Goal: Information Seeking & Learning: Learn about a topic

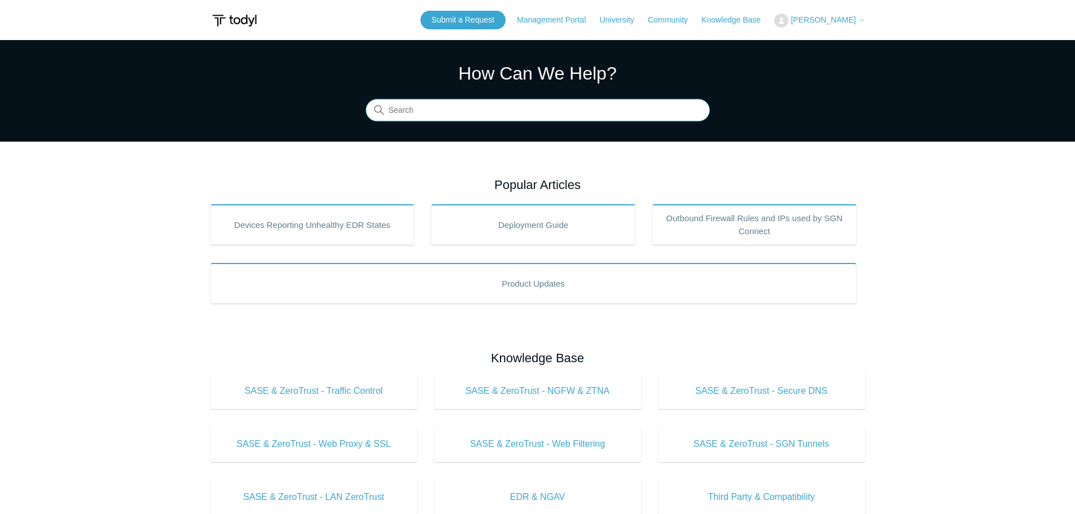
click at [406, 112] on input "Search" at bounding box center [538, 110] width 344 height 23
type input "voip"
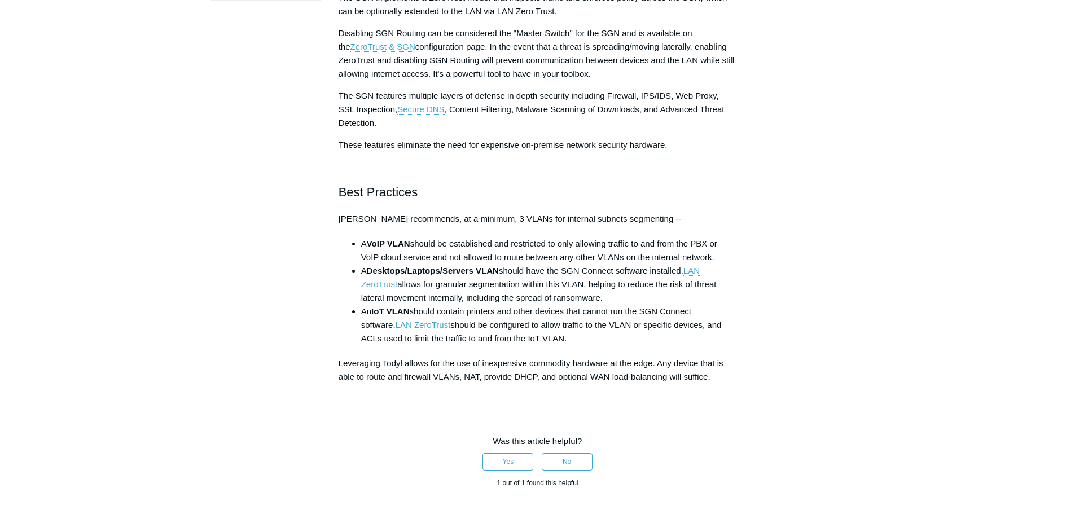
scroll to position [452, 0]
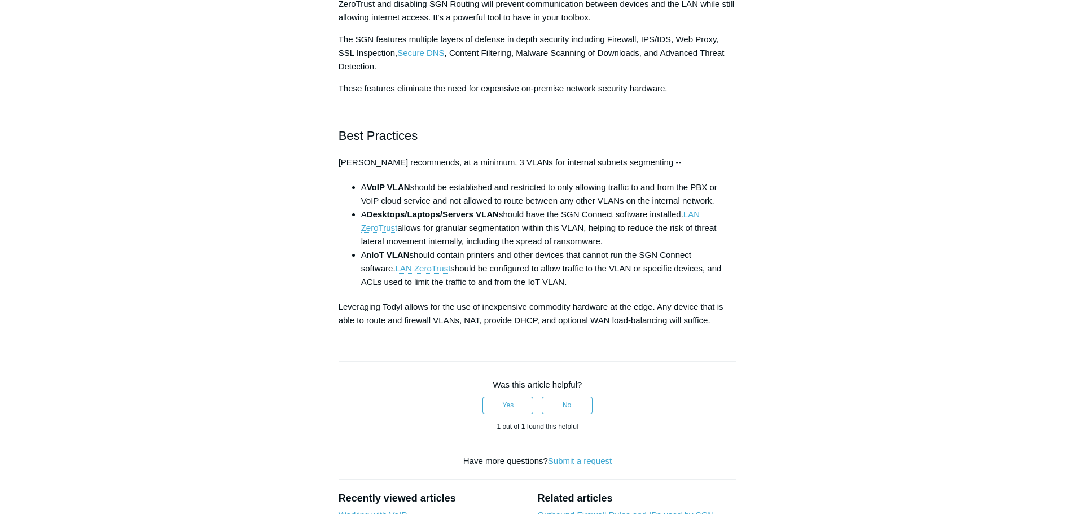
click at [833, 92] on div "Articles in this section Deployment Guide Outbound Firewall Rules and IPs used …" at bounding box center [538, 188] width 655 height 1074
click at [697, 49] on span ", Content Filtering, Malware Scanning of Downloads, and Advanced Threat Detecti…" at bounding box center [532, 59] width 386 height 23
click at [710, 48] on span ", Content Filtering, Malware Scanning of Downloads, and Advanced Threat Detecti…" at bounding box center [532, 59] width 386 height 23
click at [732, 50] on p "The SGN features multiple layers of defense in depth security including Firewal…" at bounding box center [538, 53] width 399 height 41
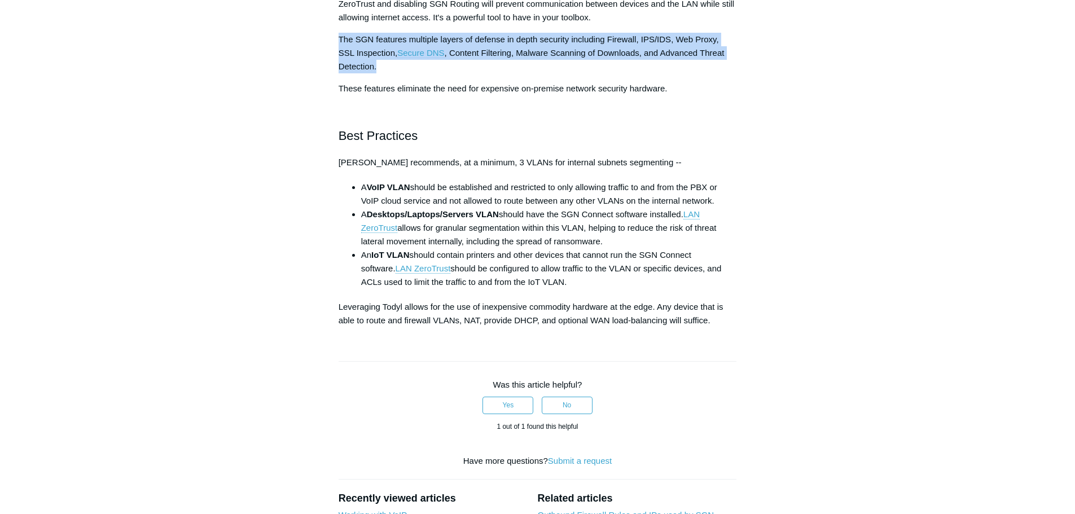
click at [732, 50] on p "The SGN features multiple layers of defense in depth security including Firewal…" at bounding box center [538, 53] width 399 height 41
click at [725, 60] on p "The SGN features multiple layers of defense in depth security including Firewal…" at bounding box center [538, 53] width 399 height 41
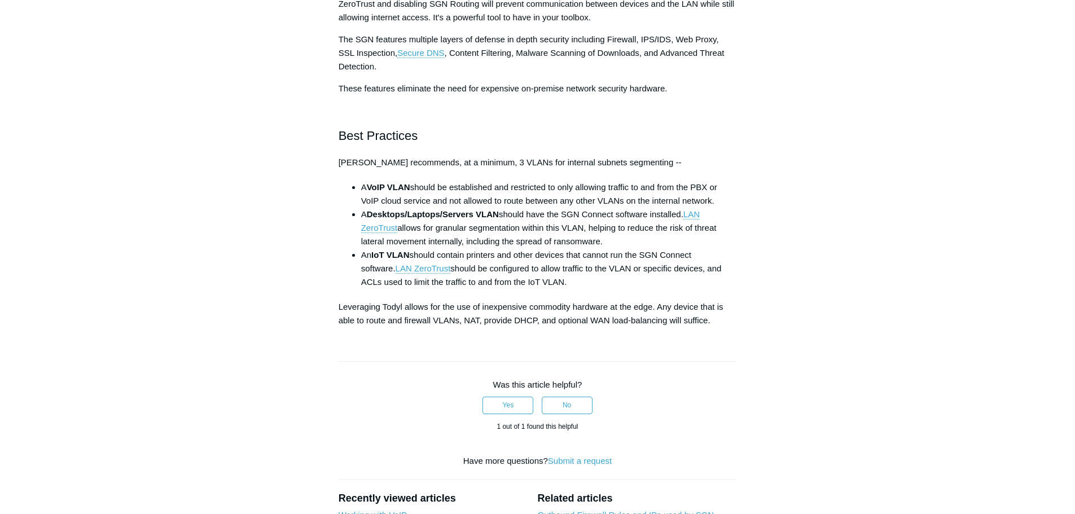
click at [725, 60] on p "The SGN features multiple layers of defense in depth security including Firewal…" at bounding box center [538, 53] width 399 height 41
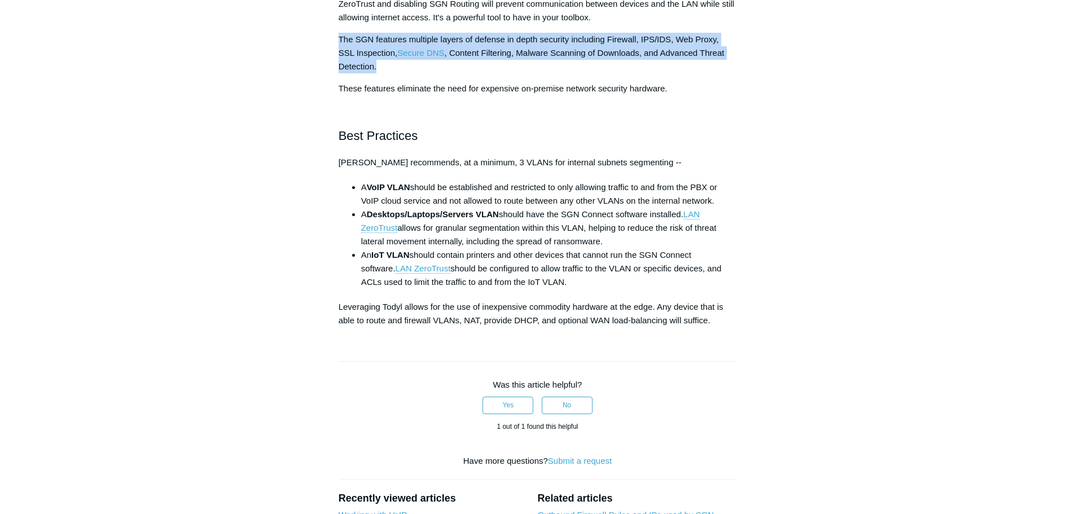
click at [725, 60] on p "The SGN features multiple layers of defense in depth security including Firewal…" at bounding box center [538, 53] width 399 height 41
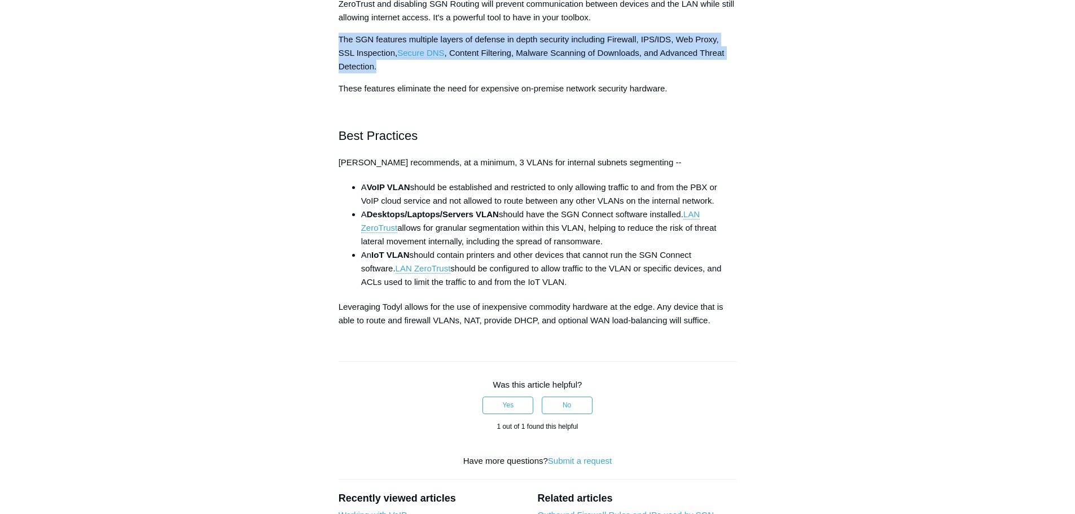
click at [728, 60] on p "The SGN features multiple layers of defense in depth security including Firewal…" at bounding box center [538, 53] width 399 height 41
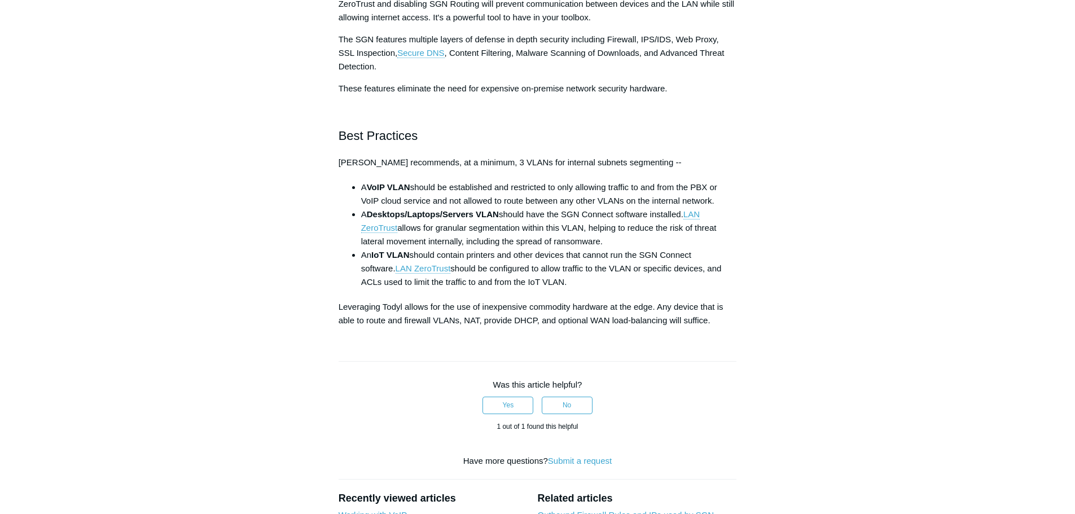
click at [729, 58] on p "The SGN features multiple layers of defense in depth security including Firewal…" at bounding box center [538, 53] width 399 height 41
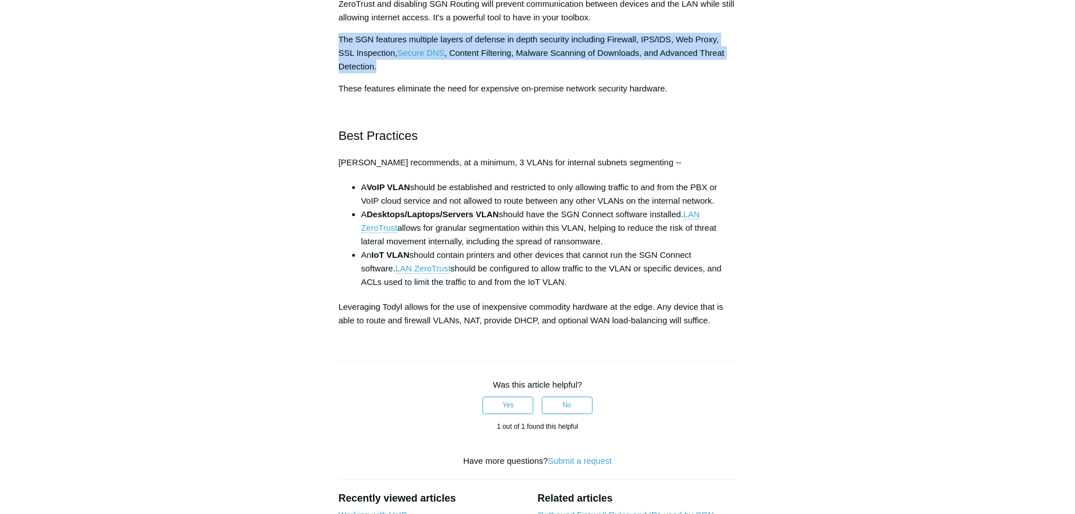
click at [729, 58] on p "The SGN features multiple layers of defense in depth security including Firewal…" at bounding box center [538, 53] width 399 height 41
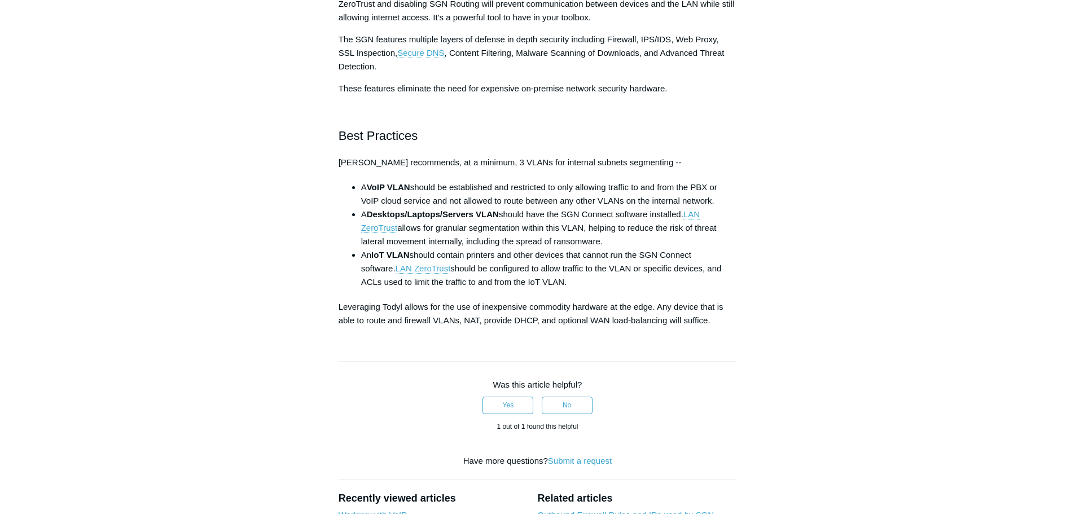
click at [729, 58] on p "The SGN features multiple layers of defense in depth security including Firewal…" at bounding box center [538, 53] width 399 height 41
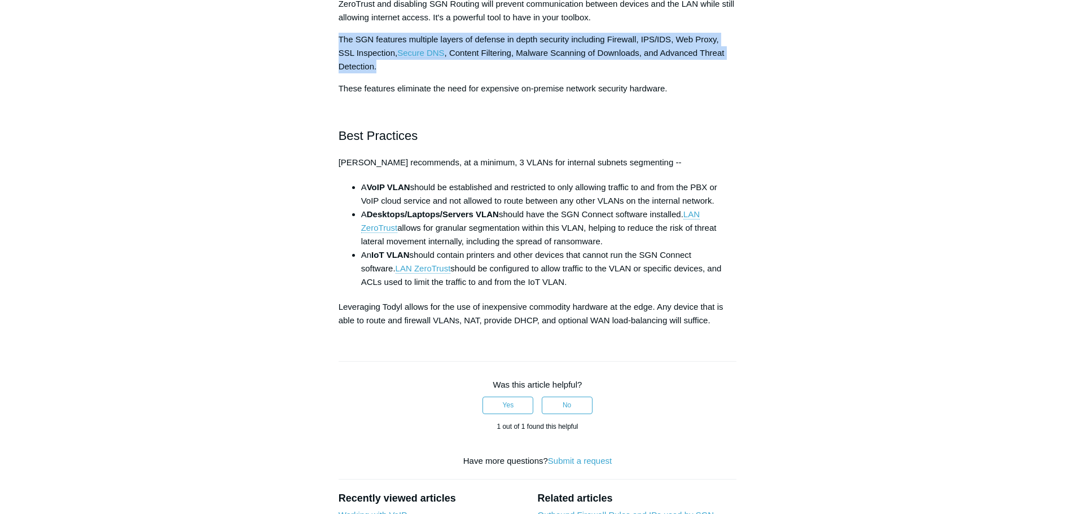
click at [729, 58] on p "The SGN features multiple layers of defense in depth security including Firewal…" at bounding box center [538, 53] width 399 height 41
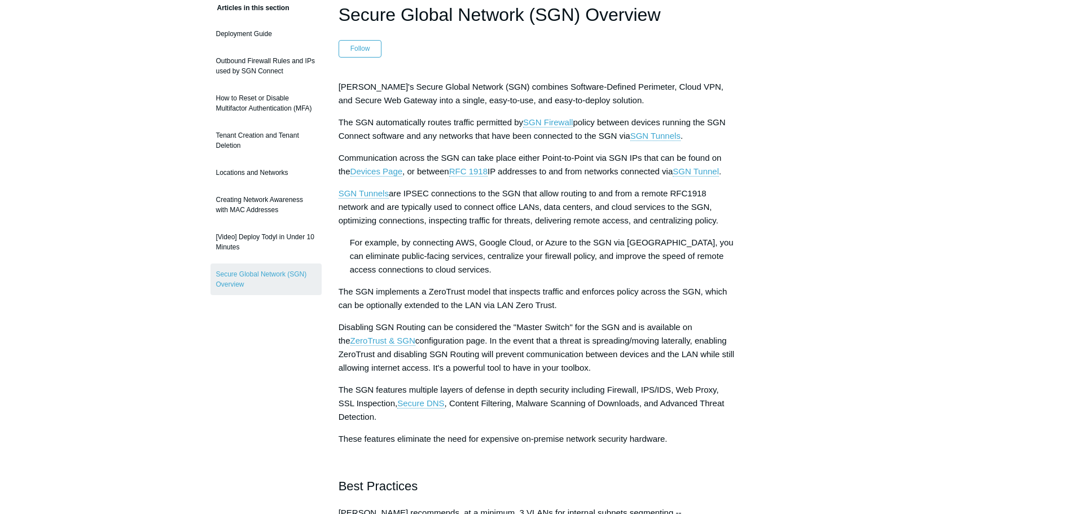
scroll to position [0, 0]
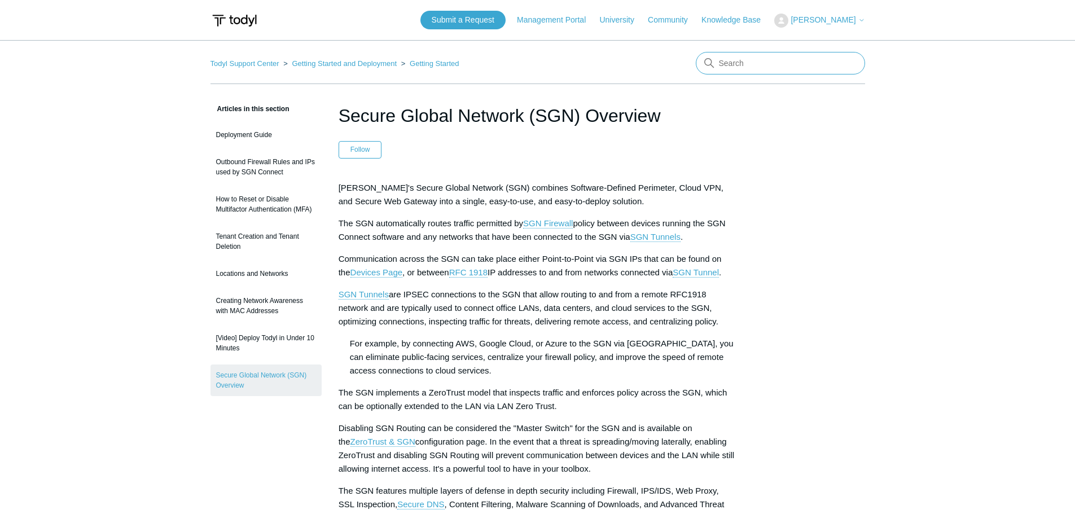
click at [800, 68] on input "Search" at bounding box center [780, 63] width 169 height 23
type input "vpn"
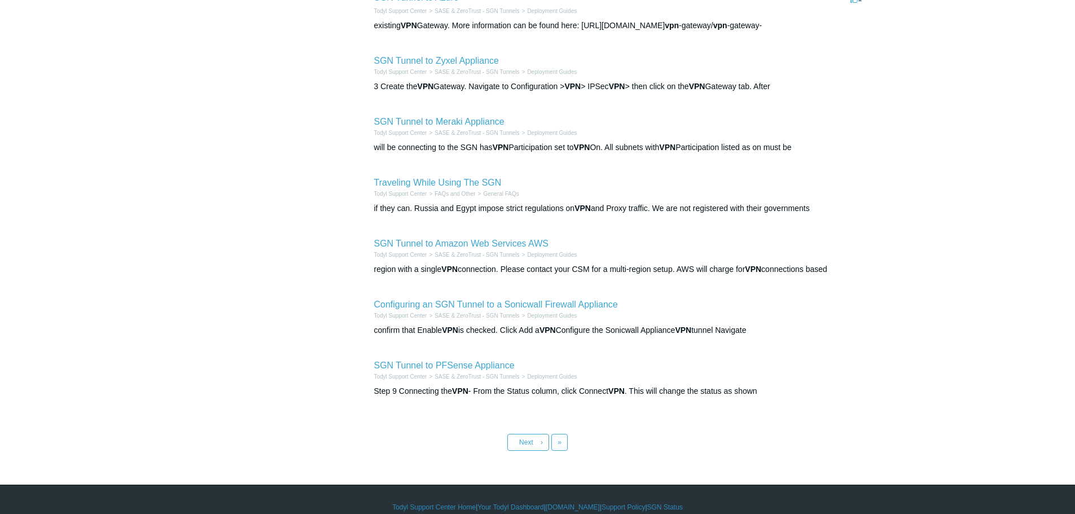
scroll to position [339, 0]
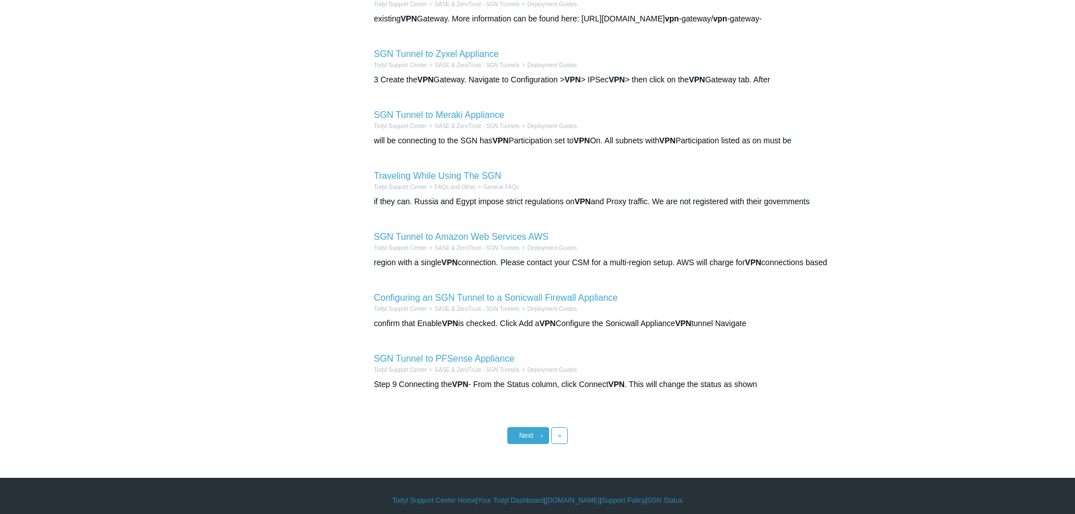
click at [530, 440] on link "Next ›" at bounding box center [529, 435] width 42 height 17
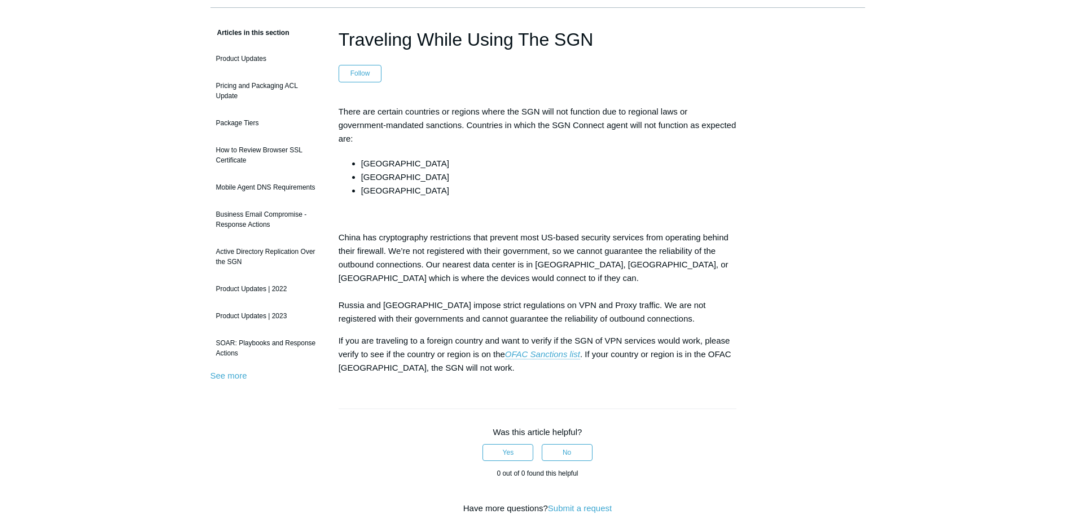
scroll to position [56, 0]
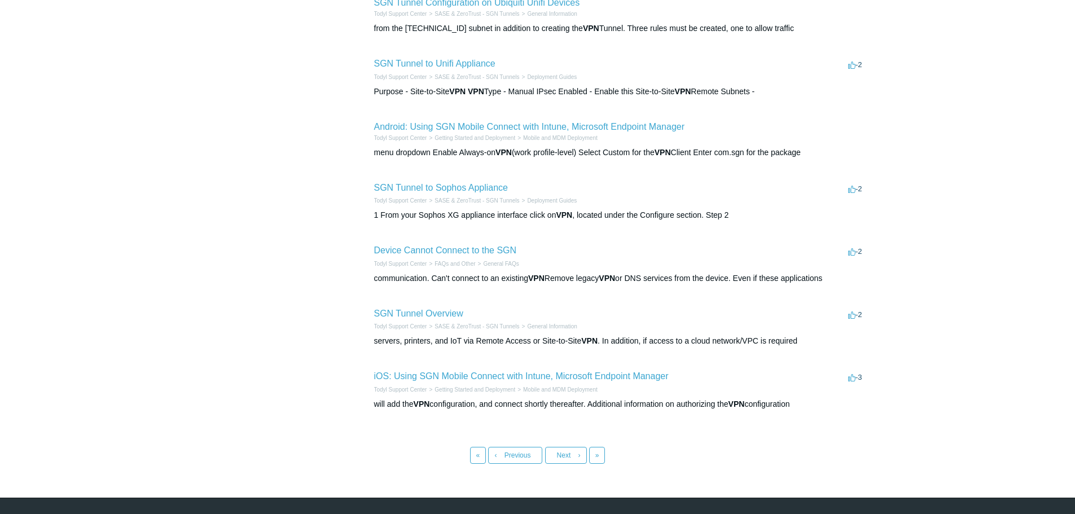
scroll to position [367, 0]
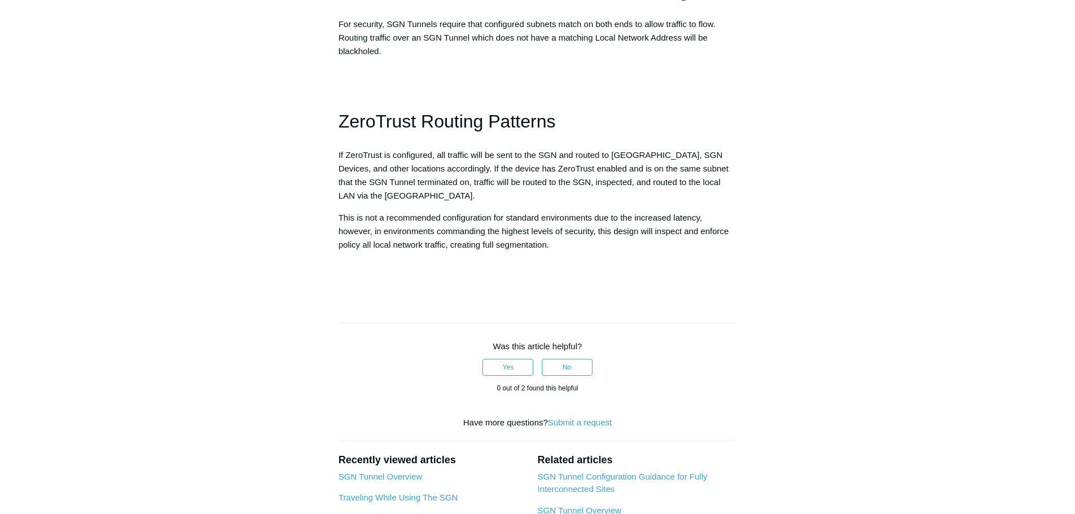
scroll to position [1016, 0]
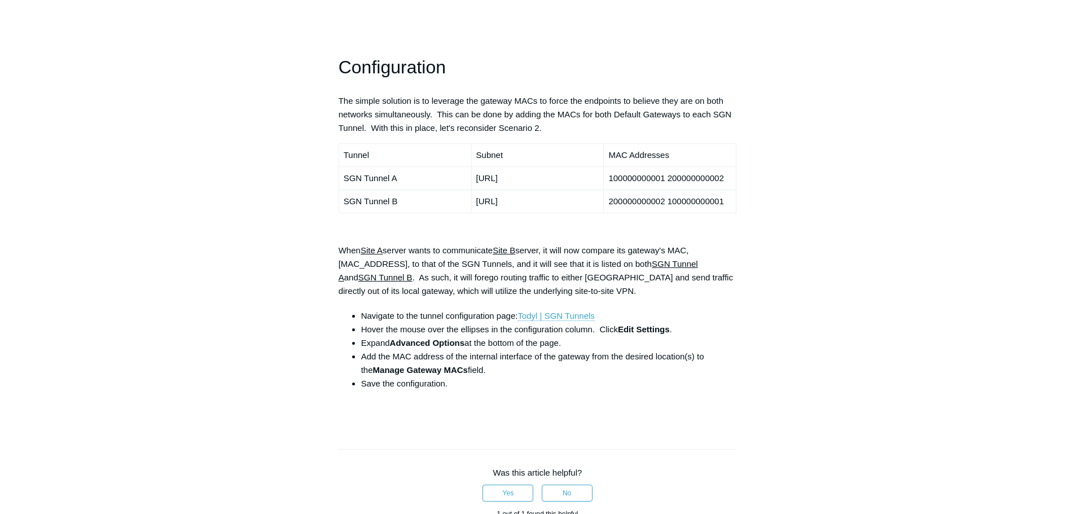
scroll to position [847, 0]
click at [858, 253] on div "Articles in this section SGN Tunnel Overview SGN Tunnels Technical Information …" at bounding box center [538, 28] width 655 height 1546
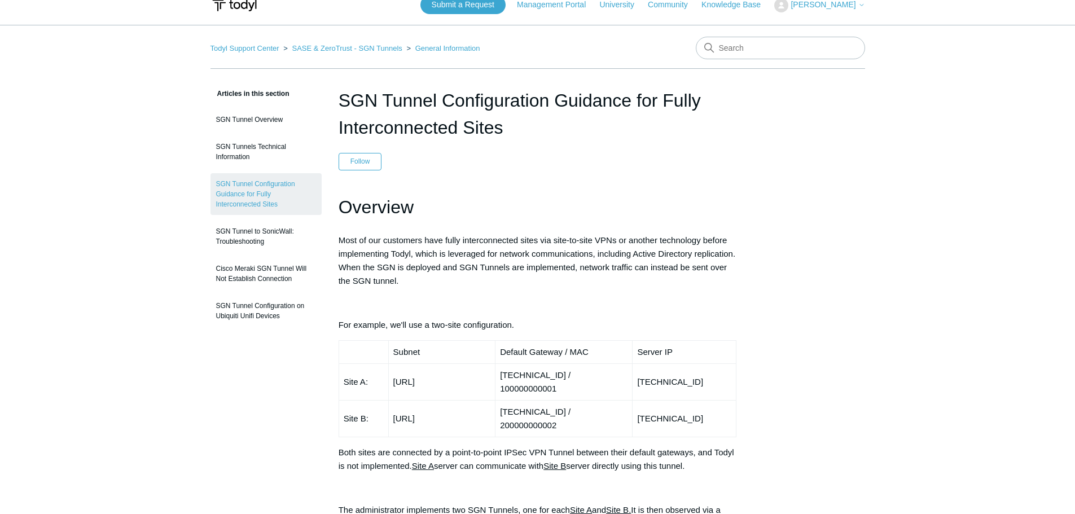
scroll to position [0, 0]
